Goal: Book appointment/travel/reservation

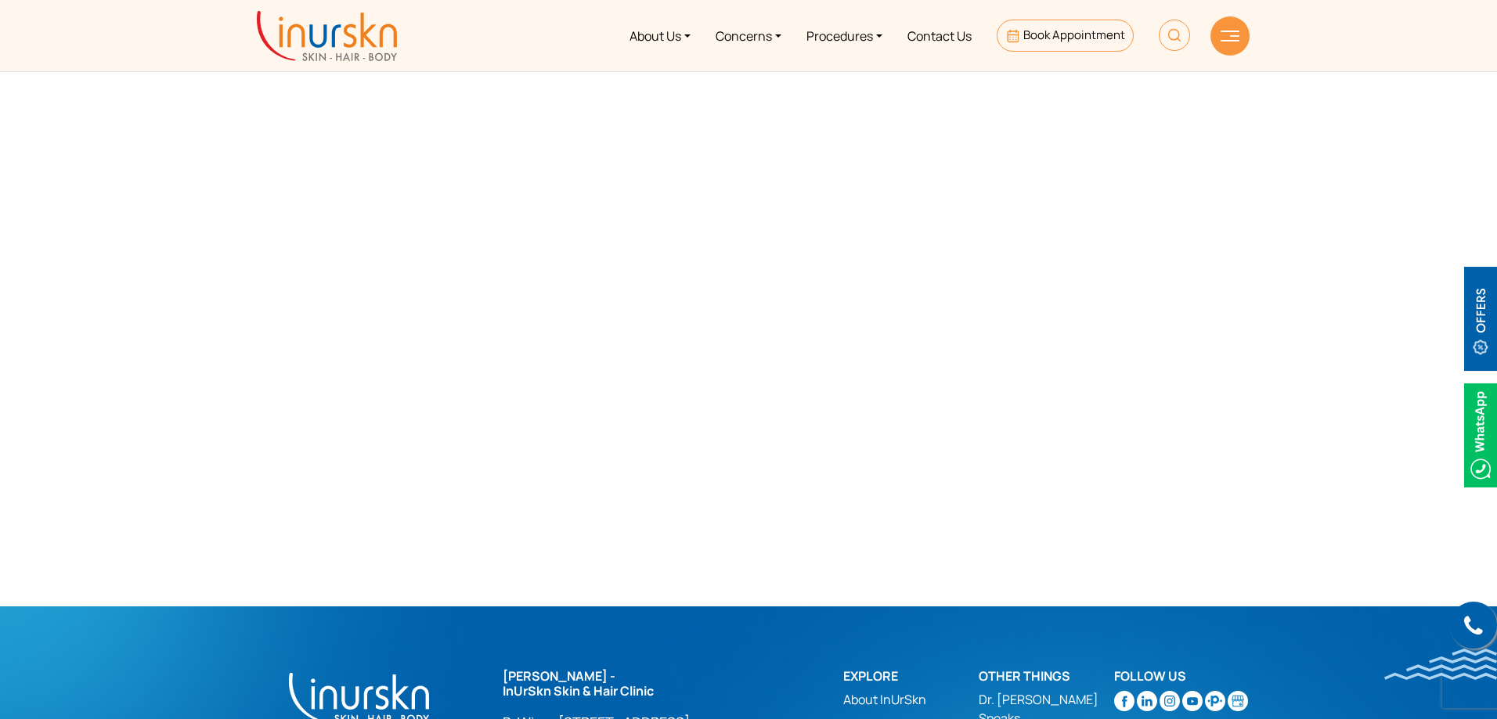
click at [346, 37] on img at bounding box center [327, 36] width 140 height 50
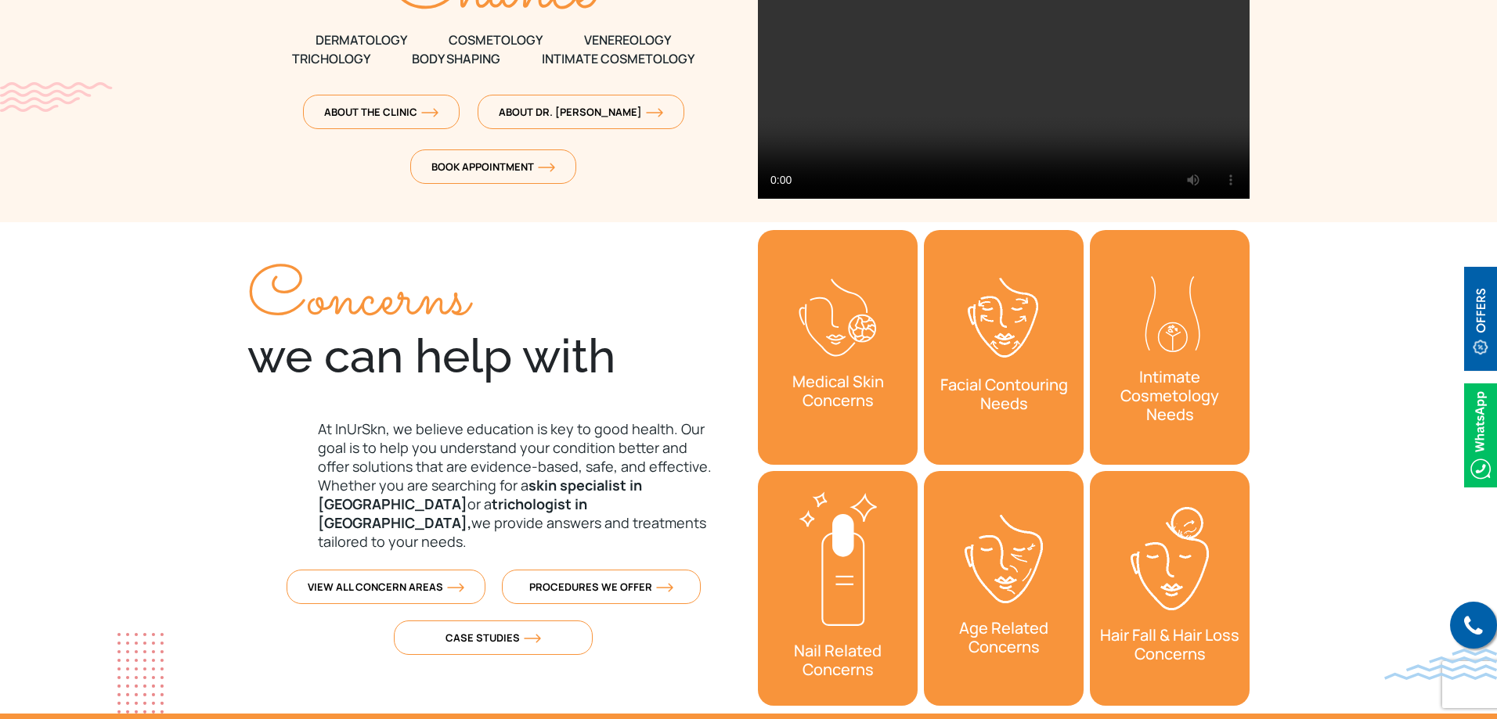
scroll to position [313, 0]
